Goal: Transaction & Acquisition: Obtain resource

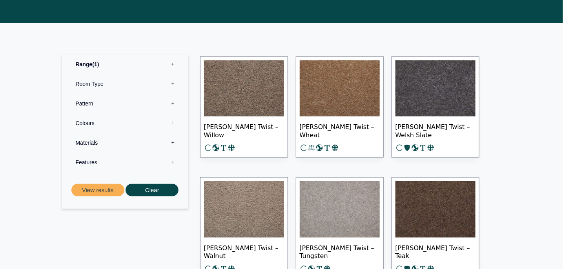
scroll to position [345, 0]
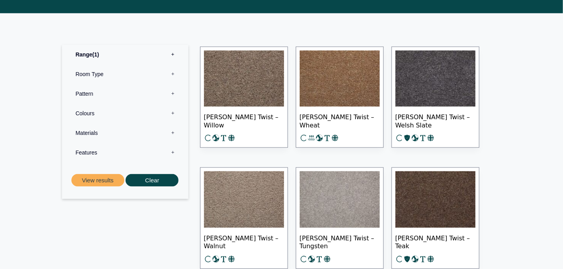
click at [91, 131] on label "Materials 0" at bounding box center [125, 133] width 115 height 20
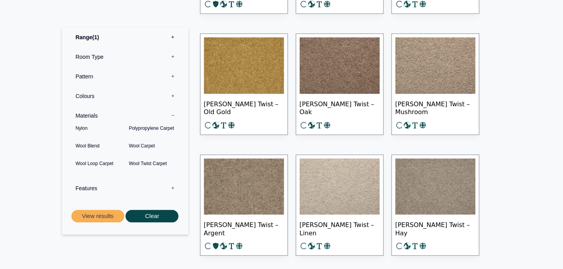
scroll to position [910, 0]
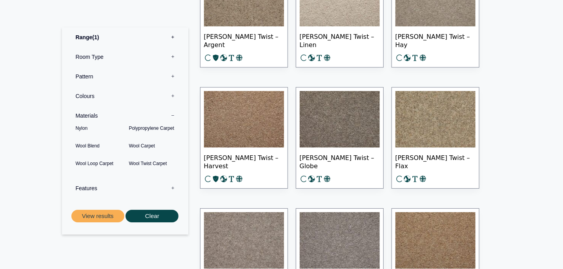
click at [91, 187] on label "Features 0" at bounding box center [125, 188] width 115 height 20
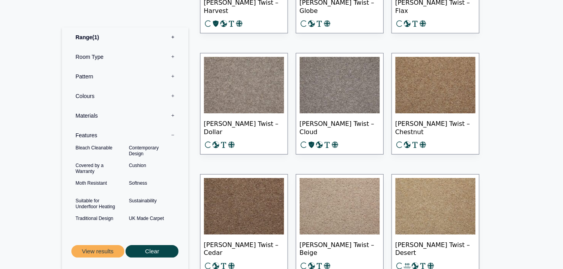
scroll to position [1067, 0]
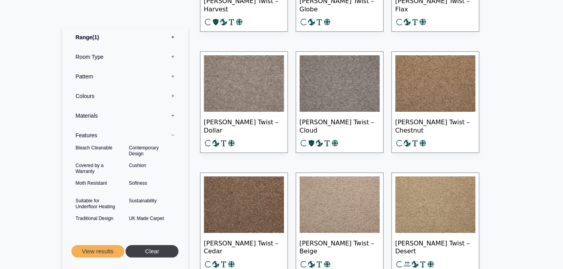
drag, startPoint x: 143, startPoint y: 251, endPoint x: 30, endPoint y: 209, distance: 120.9
click at [143, 251] on button "Clear" at bounding box center [152, 251] width 53 height 13
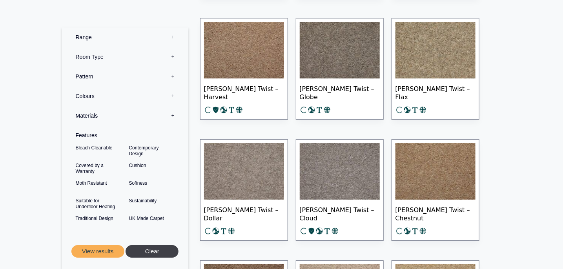
scroll to position [972, 0]
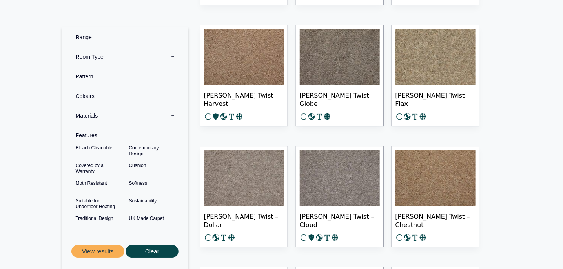
click at [80, 80] on label "Pattern 0" at bounding box center [125, 77] width 115 height 20
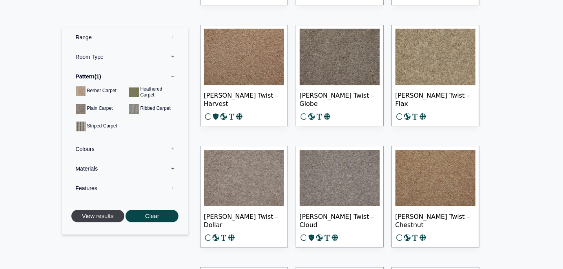
click at [96, 218] on button "View results" at bounding box center [97, 216] width 53 height 13
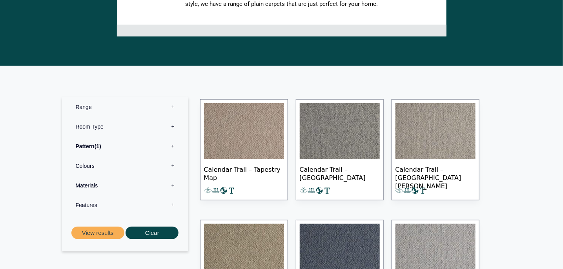
scroll to position [219, 0]
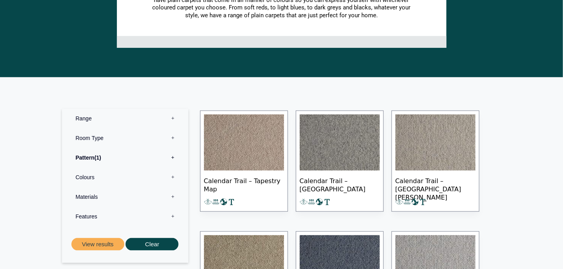
click at [87, 174] on label "Colours 0" at bounding box center [125, 177] width 115 height 20
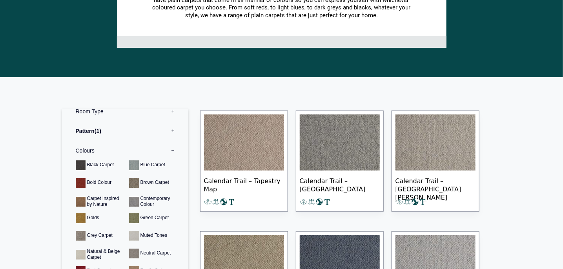
scroll to position [0, 0]
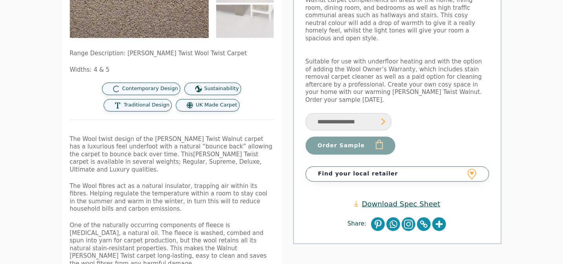
scroll to position [188, 0]
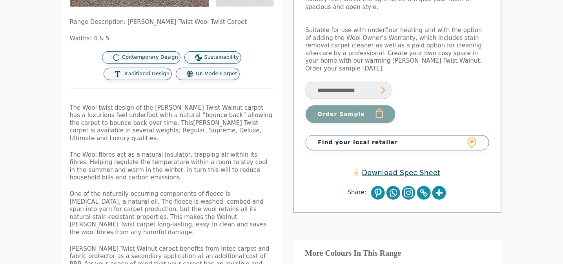
click at [329, 82] on select "**********" at bounding box center [349, 91] width 86 height 18
click at [345, 82] on select "**********" at bounding box center [349, 91] width 86 height 18
click at [379, 168] on link "Download Spec Sheet" at bounding box center [397, 172] width 86 height 9
